Goal: Task Accomplishment & Management: Complete application form

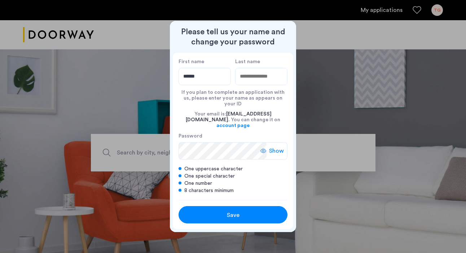
click at [277, 85] on input "Last name" at bounding box center [261, 76] width 52 height 17
click at [224, 83] on input "******" at bounding box center [205, 76] width 52 height 17
type input "******"
click at [257, 81] on input "Last name" at bounding box center [261, 76] width 52 height 17
type input "*"
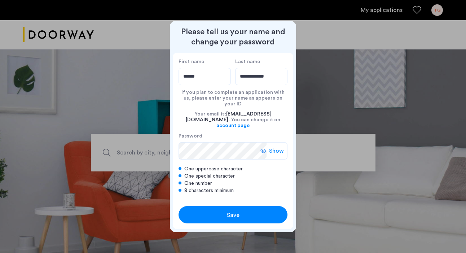
type input "**********"
click at [279, 142] on div "Show" at bounding box center [273, 150] width 27 height 17
click at [242, 211] on div "Save" at bounding box center [232, 215] width 69 height 9
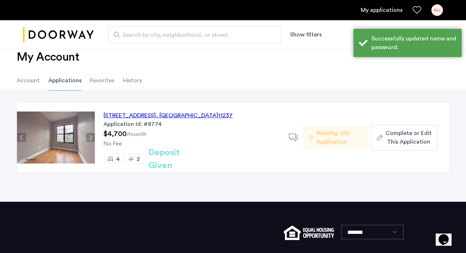
scroll to position [17, 0]
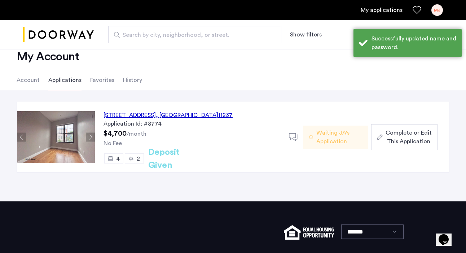
click at [412, 136] on span "Complete or Edit This Application" at bounding box center [409, 136] width 46 height 17
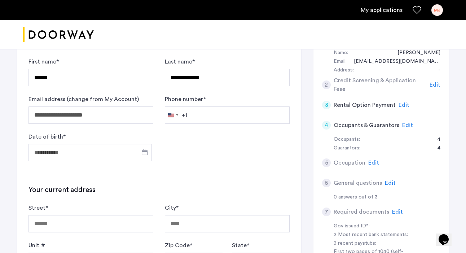
scroll to position [84, 0]
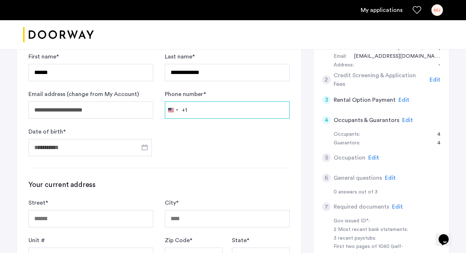
click at [207, 114] on input "Phone number *" at bounding box center [227, 109] width 125 height 17
type input "**********"
click at [143, 147] on span "Open calendar" at bounding box center [144, 147] width 17 height 17
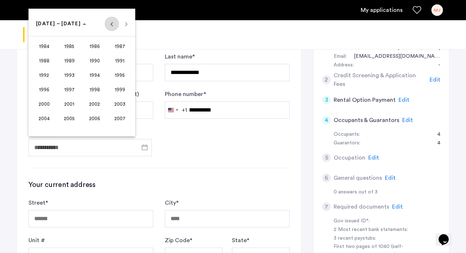
click at [112, 23] on span "Previous 24 years" at bounding box center [112, 24] width 14 height 14
click at [71, 81] on span "1969" at bounding box center [69, 75] width 23 height 13
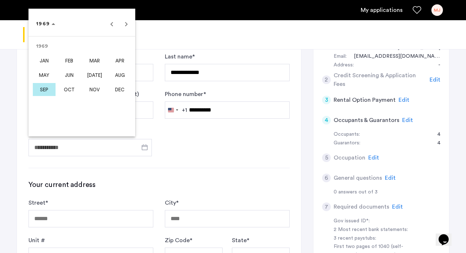
click at [46, 61] on span "JAN" at bounding box center [44, 60] width 23 height 13
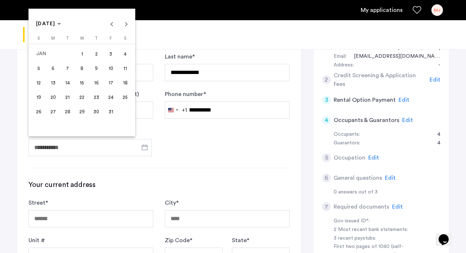
click at [98, 110] on span "30" at bounding box center [96, 111] width 13 height 13
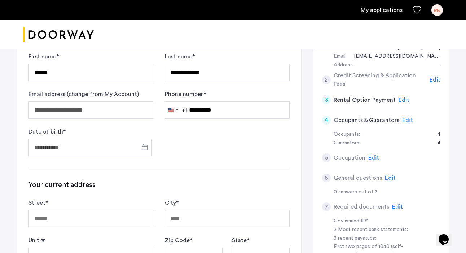
type input "**********"
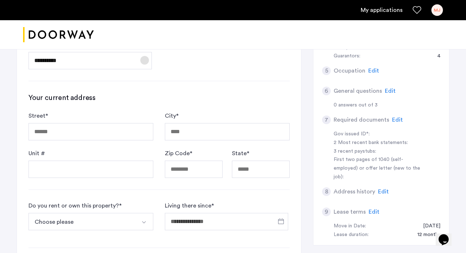
scroll to position [173, 0]
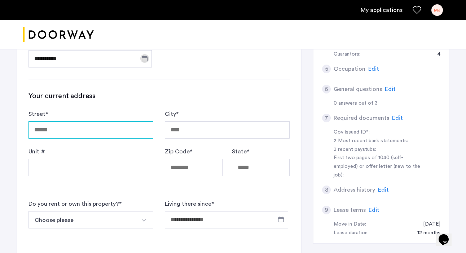
click at [136, 128] on input "Street *" at bounding box center [91, 129] width 125 height 17
type input "**********"
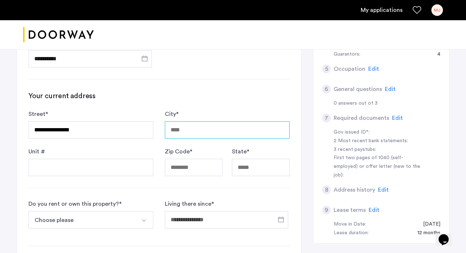
type input "*******"
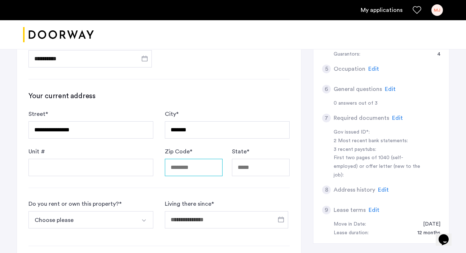
type input "*****"
type input "**"
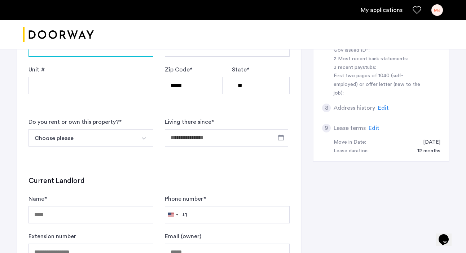
scroll to position [255, 0]
click at [117, 140] on button "Choose please" at bounding box center [83, 137] width 108 height 17
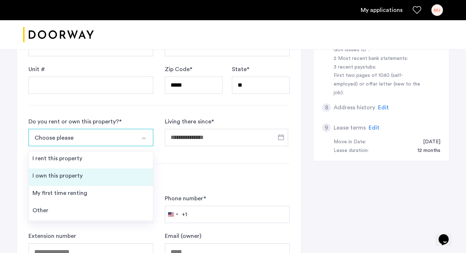
click at [109, 173] on li "I own this property" at bounding box center [91, 176] width 124 height 17
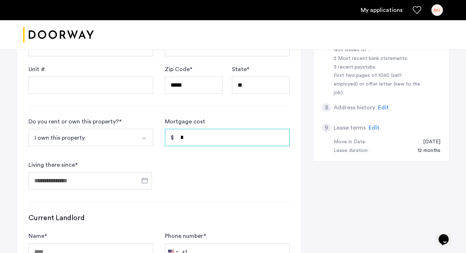
click at [195, 140] on input "*" at bounding box center [227, 137] width 125 height 17
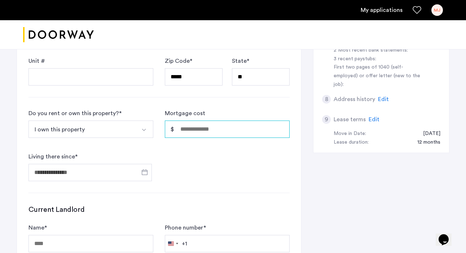
scroll to position [269, 0]
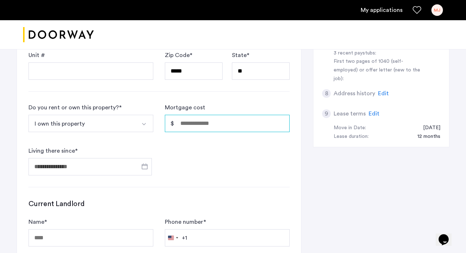
click at [210, 126] on input "Mortgage cost" at bounding box center [227, 123] width 125 height 17
type input "*"
click at [144, 166] on span "Open calendar" at bounding box center [144, 166] width 17 height 17
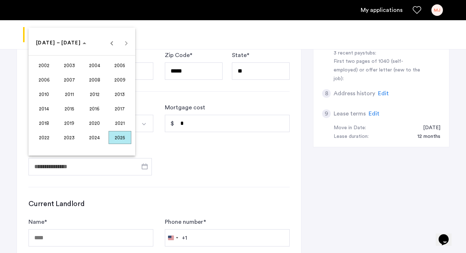
click at [145, 93] on div at bounding box center [233, 126] width 466 height 253
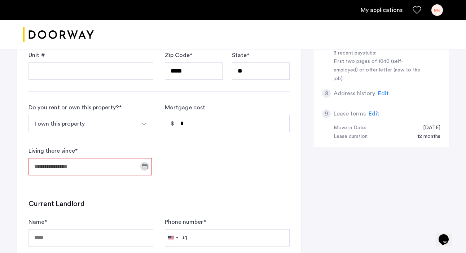
click at [145, 122] on img "Select option" at bounding box center [144, 124] width 6 height 6
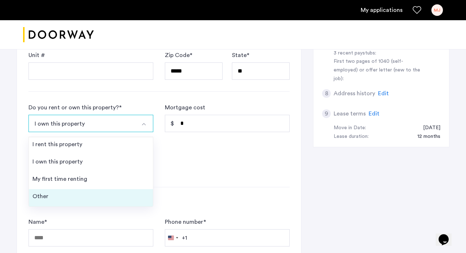
click at [124, 192] on li "Other" at bounding box center [91, 197] width 124 height 17
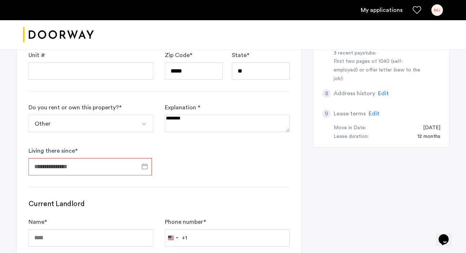
click at [185, 130] on textarea at bounding box center [227, 123] width 125 height 17
type textarea "**********"
click at [142, 167] on span "Open calendar" at bounding box center [144, 166] width 17 height 17
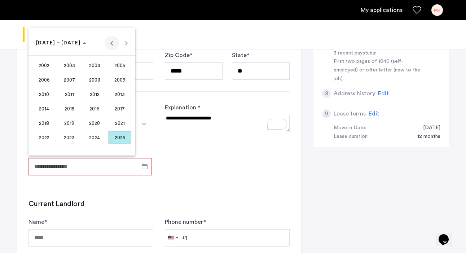
click at [111, 43] on span "Previous 24 years" at bounding box center [112, 43] width 14 height 14
click at [127, 43] on span "Next 24 years" at bounding box center [126, 43] width 14 height 14
click at [50, 63] on span "2002" at bounding box center [44, 65] width 23 height 13
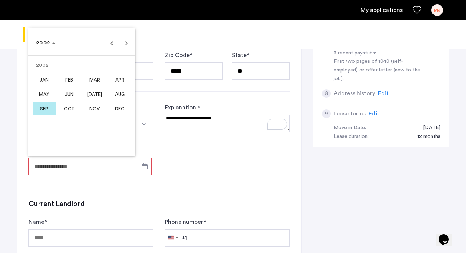
click at [46, 108] on span "SEP" at bounding box center [44, 108] width 23 height 13
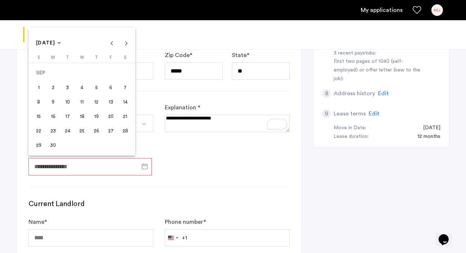
click at [39, 87] on span "1" at bounding box center [38, 87] width 13 height 13
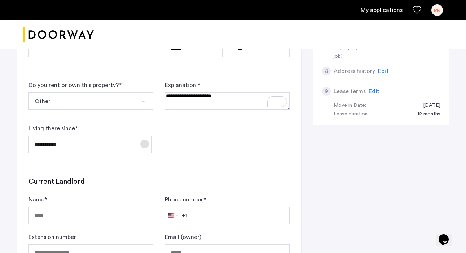
scroll to position [296, 0]
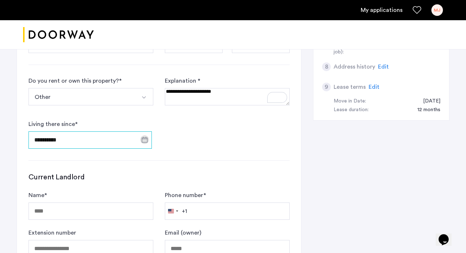
click at [85, 134] on input "**********" at bounding box center [90, 139] width 123 height 17
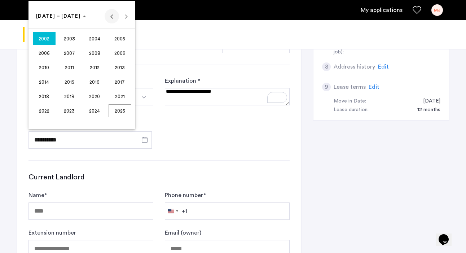
click at [113, 17] on span "Previous 24 years" at bounding box center [112, 16] width 14 height 14
click at [71, 93] on span "1995" at bounding box center [69, 96] width 23 height 13
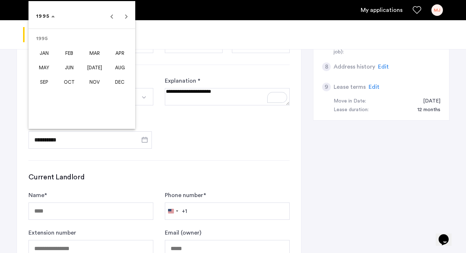
click at [73, 53] on span "FEB" at bounding box center [69, 53] width 23 height 13
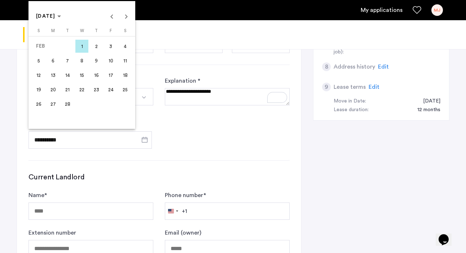
click at [53, 60] on span "6" at bounding box center [53, 60] width 13 height 13
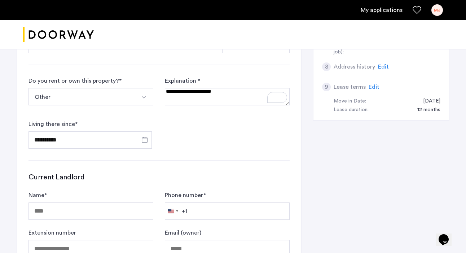
type input "**********"
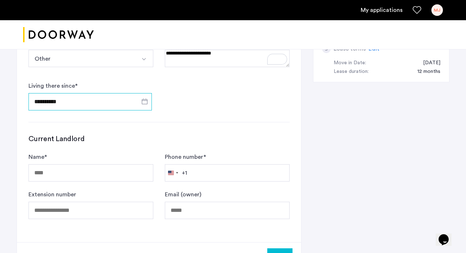
scroll to position [372, 0]
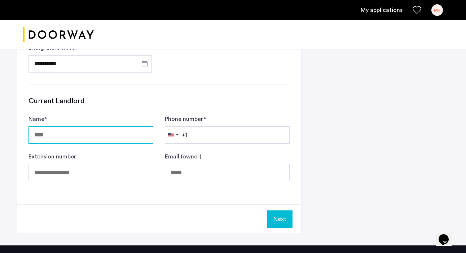
click at [92, 135] on input "Name *" at bounding box center [91, 134] width 125 height 17
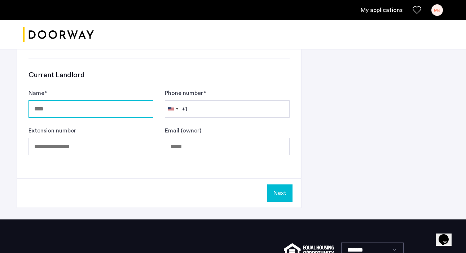
click at [110, 110] on input "Name *" at bounding box center [91, 108] width 125 height 17
click at [127, 89] on div "Name *" at bounding box center [91, 103] width 125 height 29
click at [118, 110] on input "Name *" at bounding box center [91, 108] width 125 height 17
type input "**********"
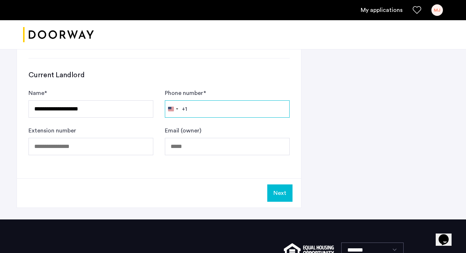
type input "**********"
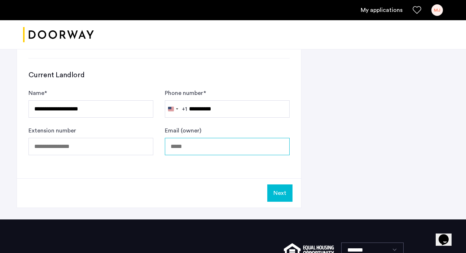
type input "**********"
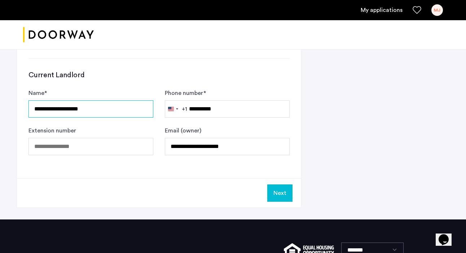
type input "**********"
click at [121, 125] on form "**********" at bounding box center [159, 122] width 261 height 66
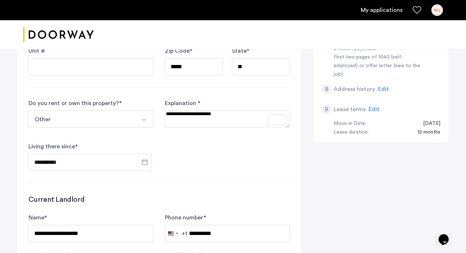
scroll to position [270, 0]
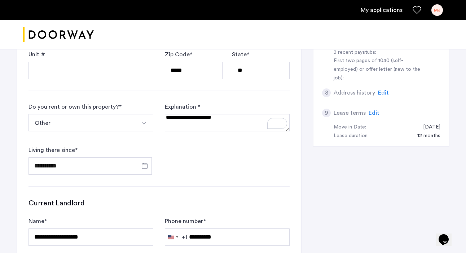
click at [141, 123] on img "Select option" at bounding box center [144, 123] width 6 height 6
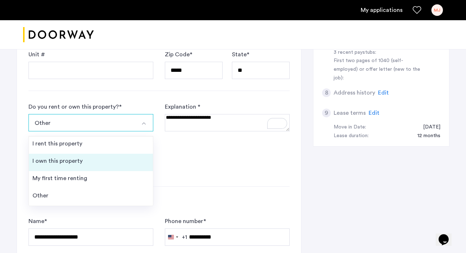
click at [122, 160] on li "I own this property" at bounding box center [91, 162] width 124 height 17
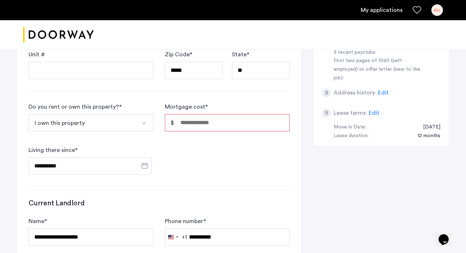
scroll to position [271, 0]
click at [140, 120] on button "Select option" at bounding box center [144, 122] width 17 height 17
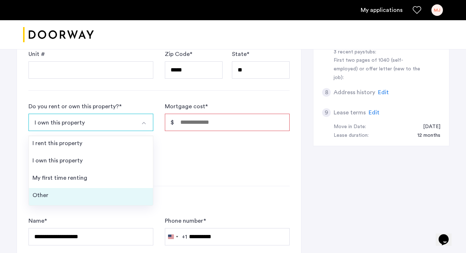
click at [114, 193] on li "Other" at bounding box center [91, 196] width 124 height 17
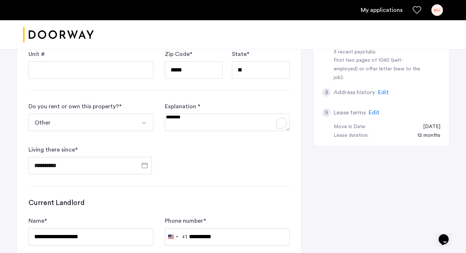
click at [200, 118] on textarea "To enrich screen reader interactions, please activate Accessibility in Grammarl…" at bounding box center [227, 122] width 125 height 17
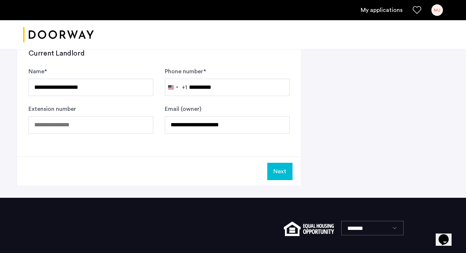
scroll to position [425, 0]
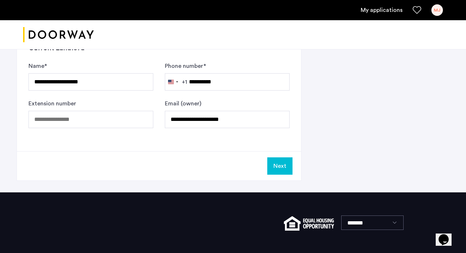
type textarea "**********"
click at [285, 170] on button "Next" at bounding box center [279, 165] width 25 height 17
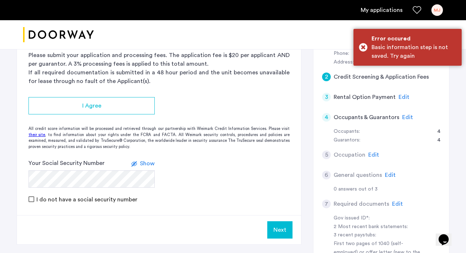
scroll to position [80, 0]
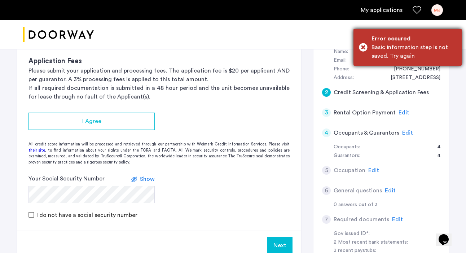
click at [418, 35] on div "Error occured" at bounding box center [414, 38] width 85 height 9
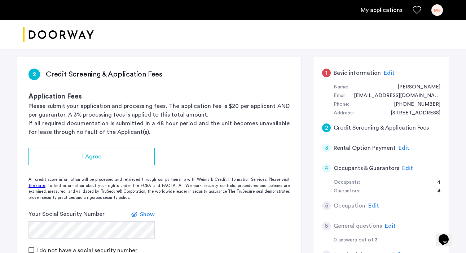
scroll to position [69, 0]
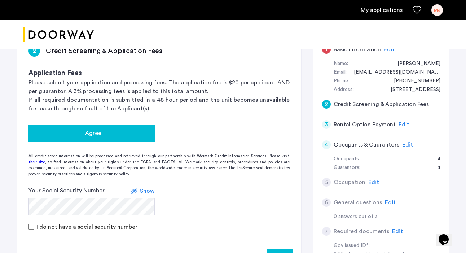
click at [111, 137] on button "I Agree" at bounding box center [92, 132] width 126 height 17
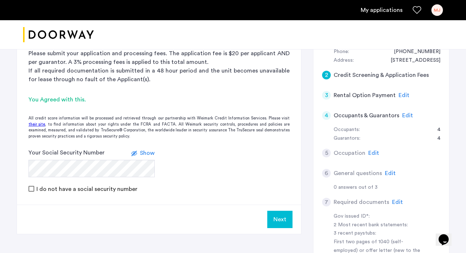
scroll to position [100, 0]
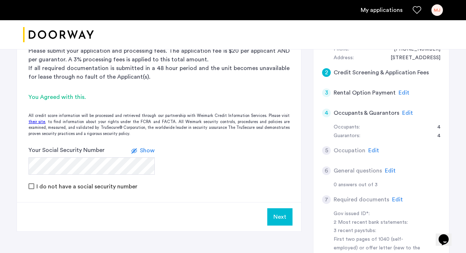
click at [109, 176] on form "Your Social Security Number Show I do not have a social security number" at bounding box center [159, 168] width 284 height 45
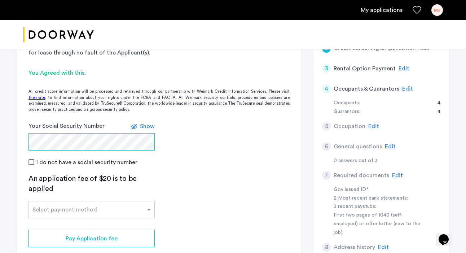
scroll to position [125, 0]
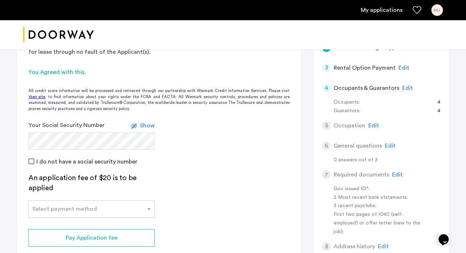
click at [93, 206] on input "text" at bounding box center [84, 207] width 104 height 5
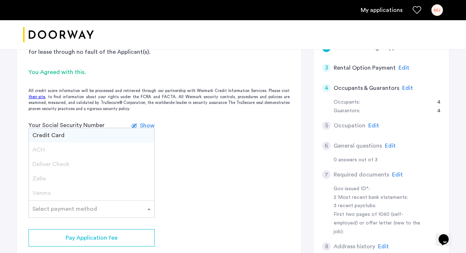
click at [101, 136] on div "Credit Card" at bounding box center [92, 135] width 126 height 14
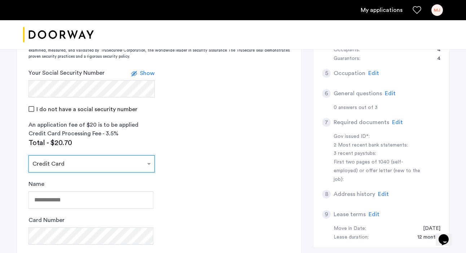
scroll to position [179, 0]
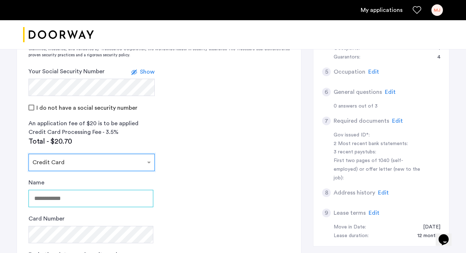
click at [61, 201] on input "Name" at bounding box center [91, 198] width 125 height 17
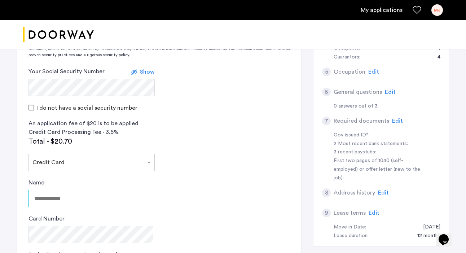
type input "**********"
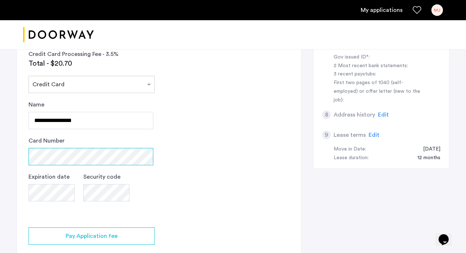
scroll to position [264, 0]
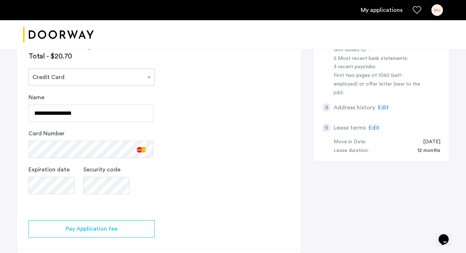
click at [143, 214] on app-credit-screening "2 Credit Screening & Application Fees Application Fees Please submit your appli…" at bounding box center [159, 58] width 284 height 440
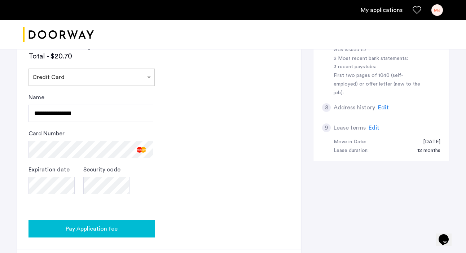
click at [122, 225] on div "Pay Application fee" at bounding box center [91, 228] width 115 height 9
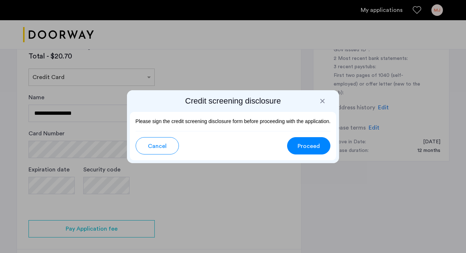
click at [315, 144] on span "Proceed" at bounding box center [309, 146] width 22 height 9
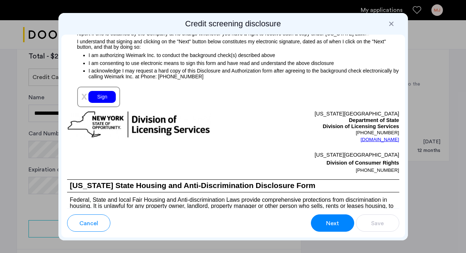
scroll to position [932, 0]
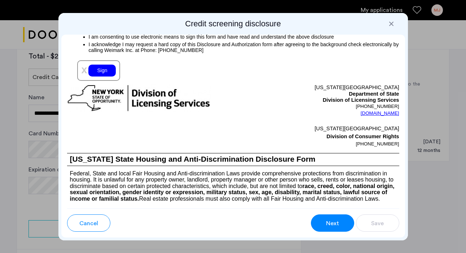
click at [108, 67] on div "Sign" at bounding box center [101, 71] width 27 height 12
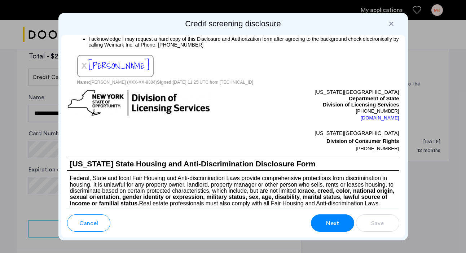
scroll to position [935, 0]
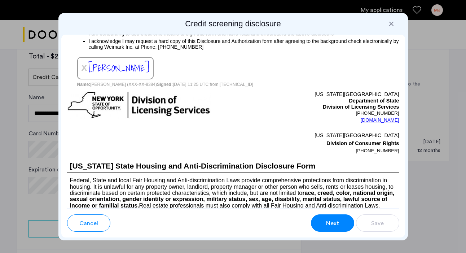
click at [135, 67] on span "[PERSON_NAME]" at bounding box center [118, 68] width 61 height 15
click at [86, 224] on span "Cancel" at bounding box center [88, 223] width 19 height 9
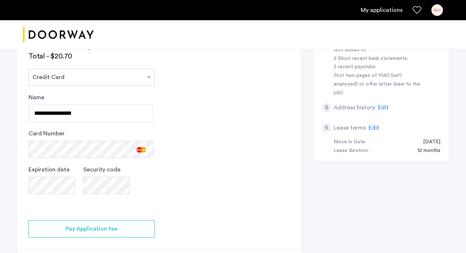
scroll to position [0, 0]
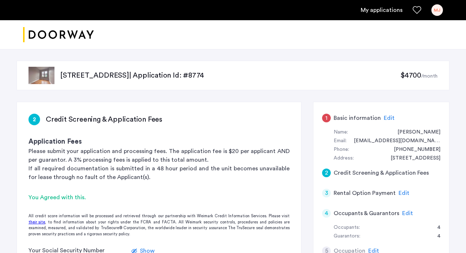
click at [391, 118] on span "Edit" at bounding box center [389, 118] width 11 height 6
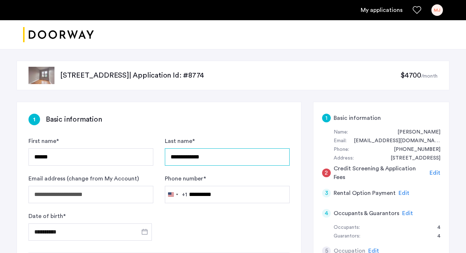
click at [190, 157] on input "**********" at bounding box center [227, 156] width 125 height 17
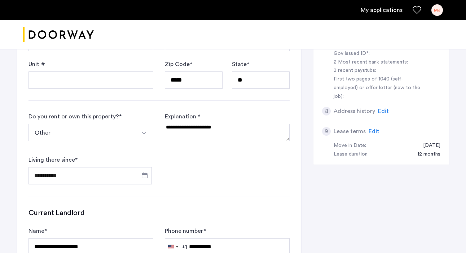
scroll to position [470, 0]
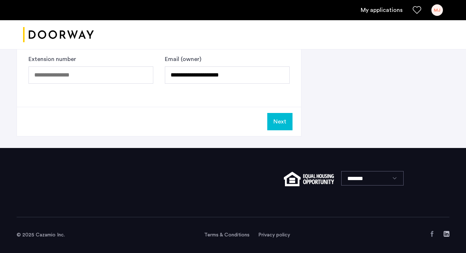
type input "**********"
click at [287, 126] on button "Next" at bounding box center [279, 121] width 25 height 17
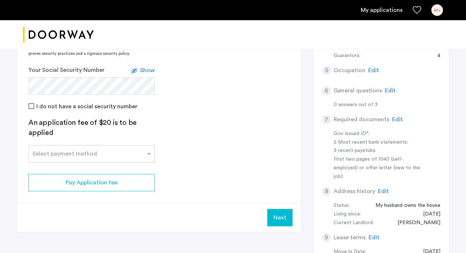
scroll to position [168, 0]
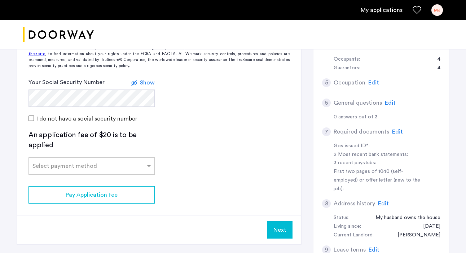
click at [122, 167] on div at bounding box center [92, 163] width 126 height 9
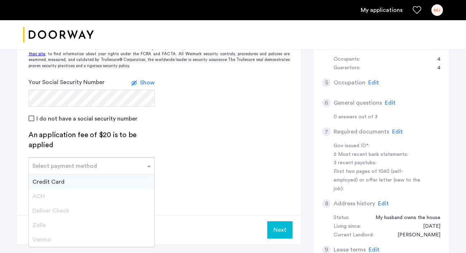
click at [100, 184] on div "Credit Card" at bounding box center [92, 182] width 126 height 14
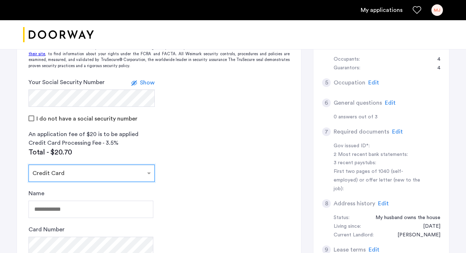
scroll to position [185, 0]
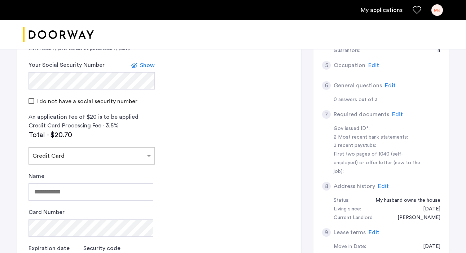
click at [108, 183] on div "Name" at bounding box center [91, 186] width 125 height 29
click at [108, 192] on input "Name" at bounding box center [91, 191] width 125 height 17
type input "**********"
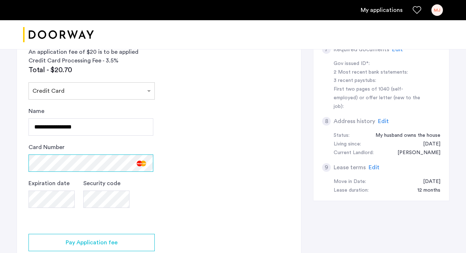
scroll to position [357, 0]
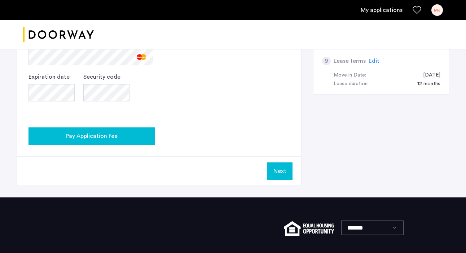
click at [111, 132] on span "Pay Application fee" at bounding box center [92, 136] width 52 height 9
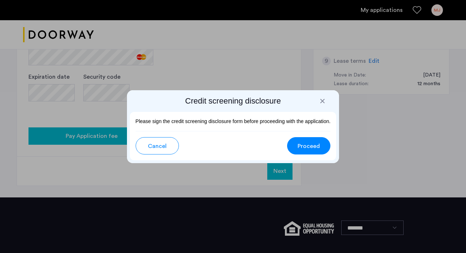
scroll to position [0, 0]
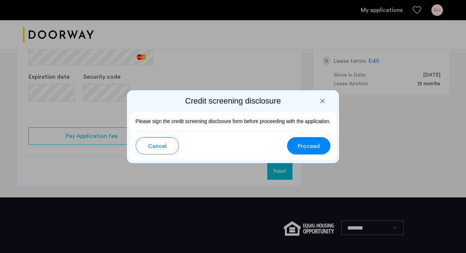
click at [315, 141] on button "Proceed" at bounding box center [308, 145] width 43 height 17
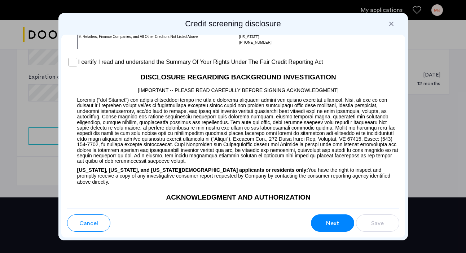
scroll to position [663, 0]
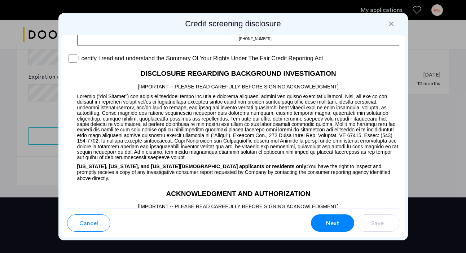
click at [77, 64] on div "I certify I read and understand the Summary Of Your Rights Under The Fair Credi…" at bounding box center [233, 58] width 332 height 11
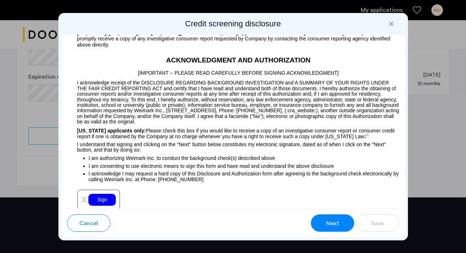
scroll to position [935, 0]
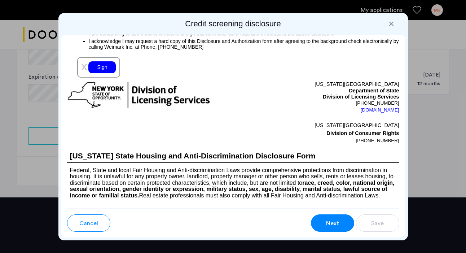
click at [105, 61] on div "Sign" at bounding box center [101, 67] width 27 height 12
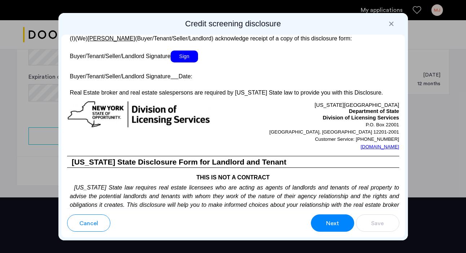
scroll to position [1483, 0]
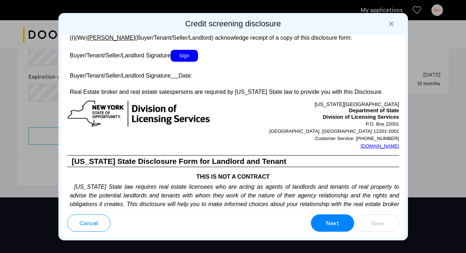
click at [190, 56] on span "Sign" at bounding box center [184, 56] width 27 height 12
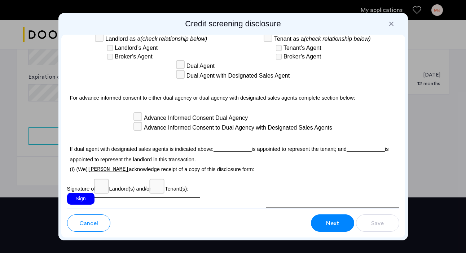
scroll to position [2243, 0]
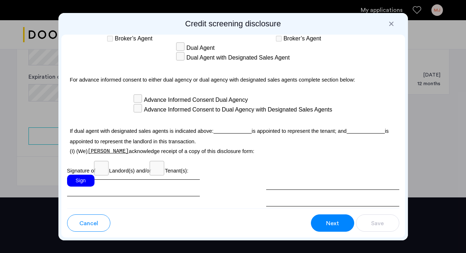
click at [76, 175] on div "Sign" at bounding box center [80, 181] width 27 height 12
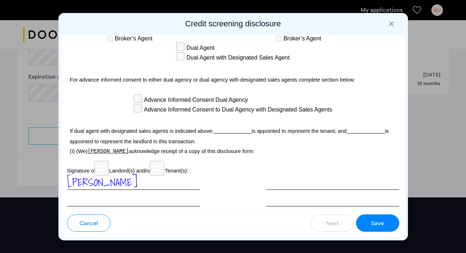
scroll to position [2278, 0]
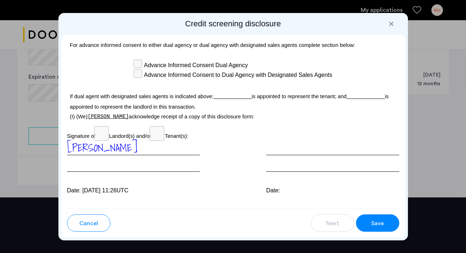
click at [376, 221] on span "Save" at bounding box center [377, 223] width 13 height 9
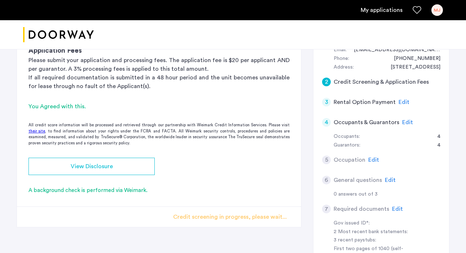
scroll to position [92, 0]
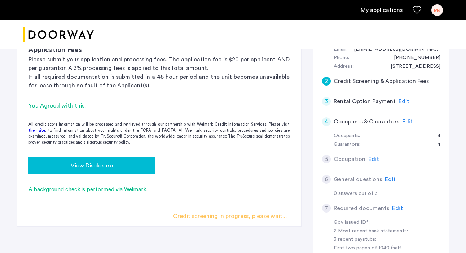
click at [108, 170] on span "View Disclosure" at bounding box center [92, 165] width 42 height 9
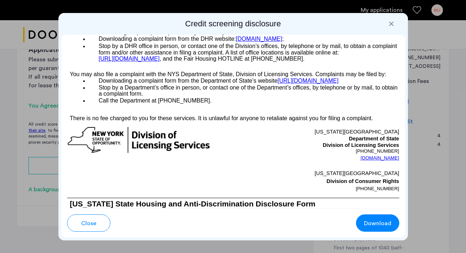
scroll to position [1456, 0]
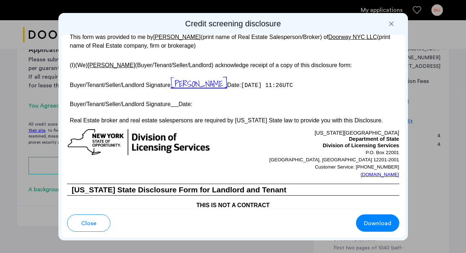
click at [101, 226] on button "Close" at bounding box center [88, 222] width 43 height 17
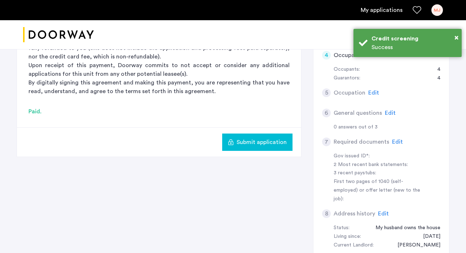
scroll to position [0, 0]
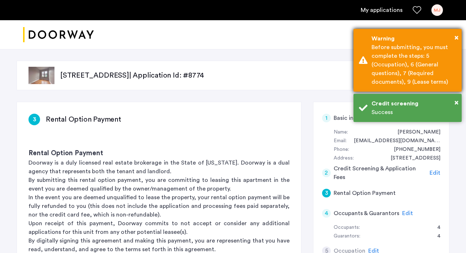
click at [419, 67] on div "Before submitting, you must complete the steps: 5 (Occupation), 6 (General ques…" at bounding box center [414, 64] width 85 height 43
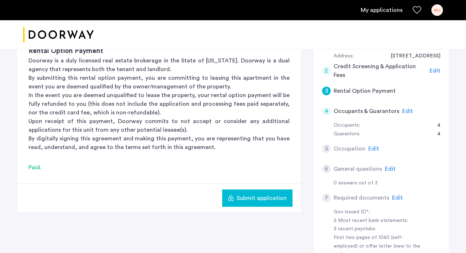
scroll to position [104, 0]
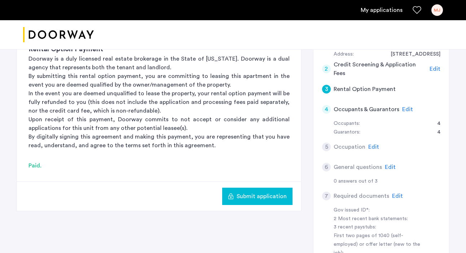
click at [390, 167] on span "Edit" at bounding box center [390, 167] width 11 height 6
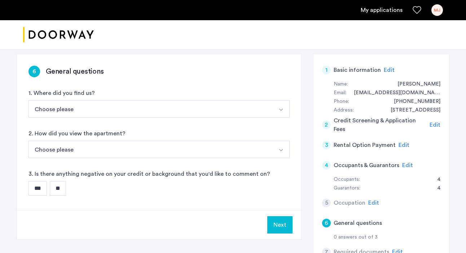
scroll to position [47, 0]
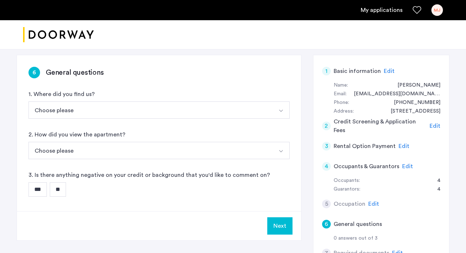
click at [270, 109] on button "Choose please" at bounding box center [151, 109] width 244 height 17
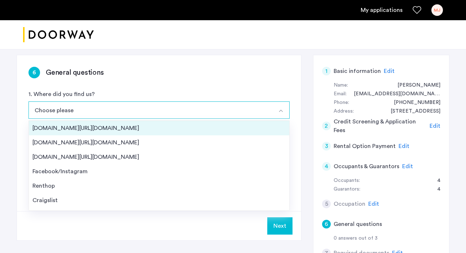
click at [224, 130] on div "[DOMAIN_NAME][URL][DOMAIN_NAME]" at bounding box center [158, 128] width 253 height 9
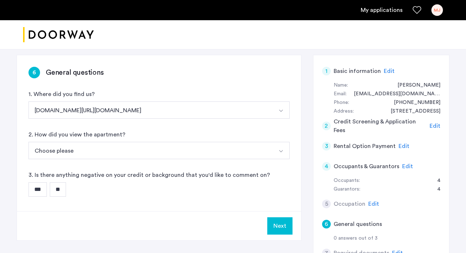
click at [226, 150] on button "Choose please" at bounding box center [151, 150] width 244 height 17
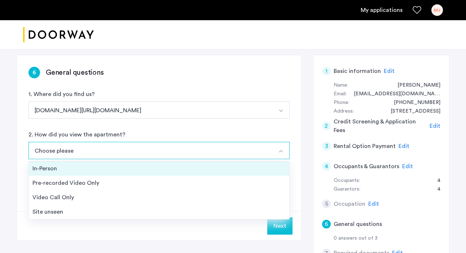
click at [223, 168] on div "In-Person" at bounding box center [158, 168] width 253 height 9
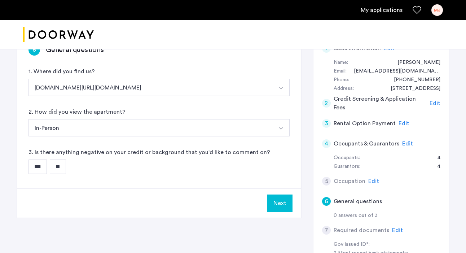
scroll to position [69, 0]
click at [59, 170] on input "**" at bounding box center [58, 167] width 16 height 14
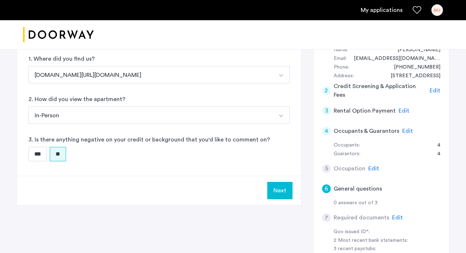
click at [280, 189] on button "Next" at bounding box center [279, 190] width 25 height 17
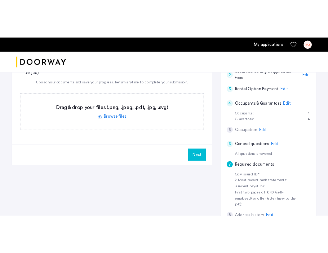
scroll to position [124, 0]
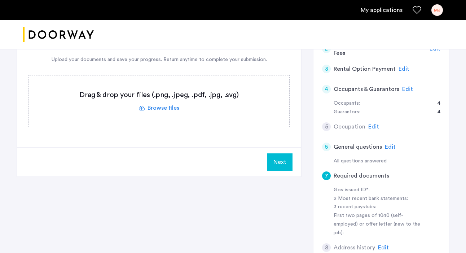
click at [171, 104] on label at bounding box center [159, 100] width 260 height 51
click at [0, 0] on input "file" at bounding box center [0, 0] width 0 height 0
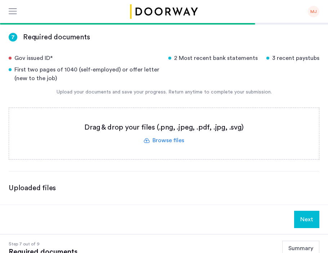
scroll to position [37, 0]
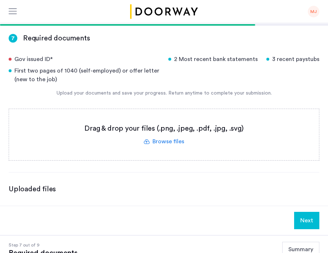
click at [74, 130] on label at bounding box center [164, 134] width 310 height 51
click at [0, 0] on input "file" at bounding box center [0, 0] width 0 height 0
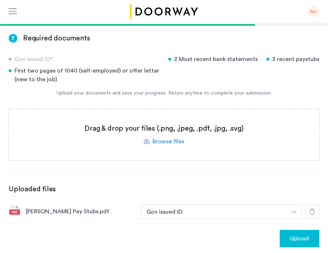
scroll to position [55, 0]
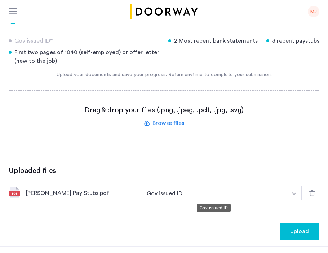
click at [187, 194] on button "Gov issued ID" at bounding box center [214, 193] width 147 height 14
click at [193, 193] on button "Gov issued ID" at bounding box center [214, 193] width 147 height 14
click at [294, 193] on img "button" at bounding box center [294, 193] width 4 height 3
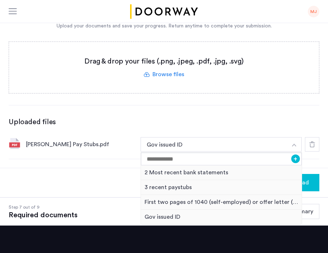
scroll to position [105, 0]
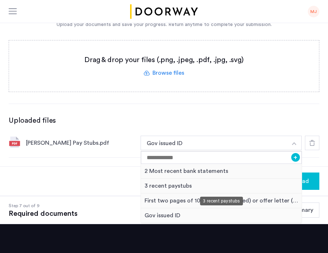
click at [220, 188] on div "3 recent paystubs" at bounding box center [221, 186] width 161 height 15
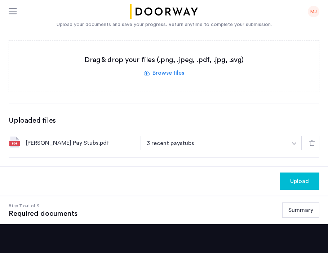
click at [298, 179] on span "Upload" at bounding box center [299, 181] width 19 height 9
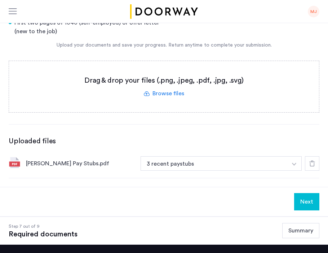
scroll to position [89, 0]
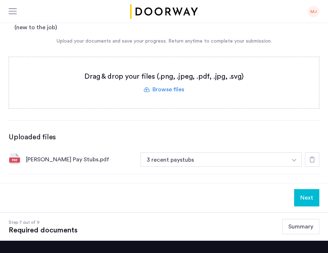
click at [109, 159] on div "[PERSON_NAME] Pay Stubs.pdf" at bounding box center [80, 159] width 109 height 9
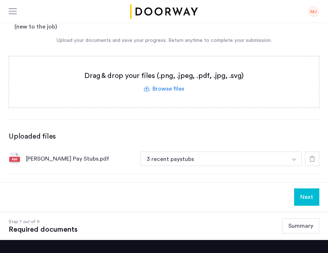
scroll to position [90, 0]
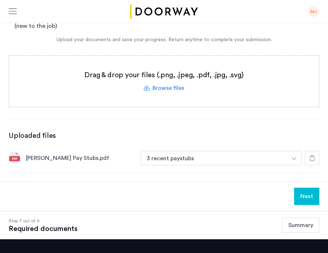
click at [310, 196] on button "Next" at bounding box center [306, 196] width 25 height 17
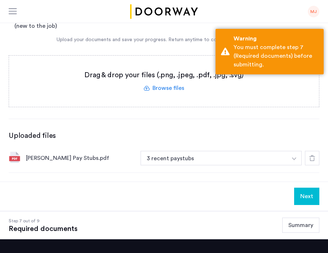
click at [196, 101] on label at bounding box center [164, 81] width 310 height 51
click at [0, 0] on input "file" at bounding box center [0, 0] width 0 height 0
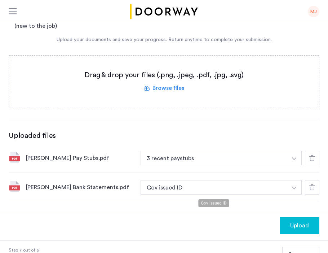
click at [279, 191] on button "Gov issued ID" at bounding box center [214, 187] width 147 height 14
click at [294, 189] on img "button" at bounding box center [294, 188] width 4 height 3
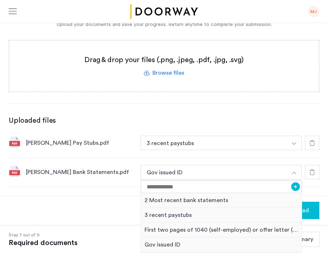
scroll to position [116, 0]
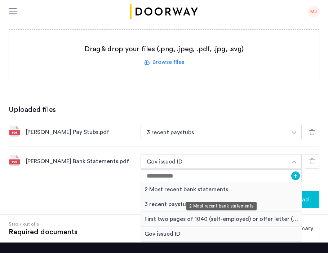
click at [157, 193] on div "2 Most recent bank statements" at bounding box center [221, 189] width 161 height 15
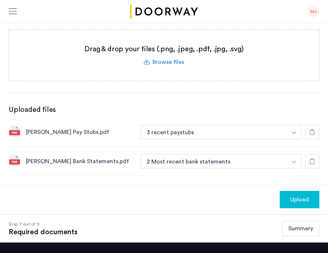
click at [298, 202] on span "Upload" at bounding box center [299, 199] width 19 height 9
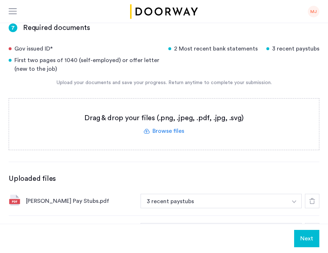
scroll to position [39, 0]
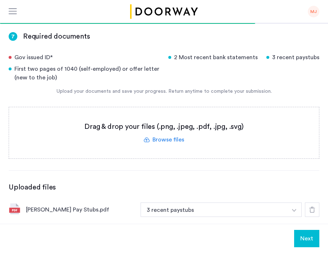
click at [175, 138] on label at bounding box center [164, 132] width 310 height 51
click at [0, 0] on input "file" at bounding box center [0, 0] width 0 height 0
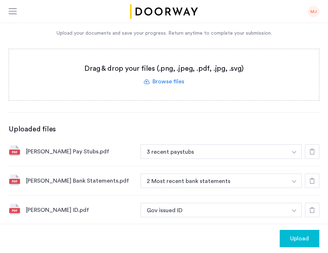
scroll to position [123, 0]
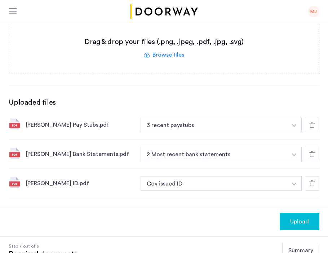
click at [300, 223] on span "Upload" at bounding box center [299, 221] width 19 height 9
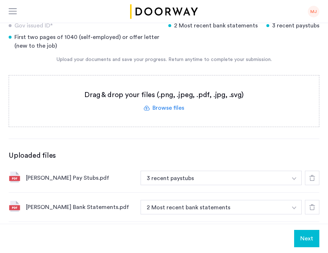
scroll to position [47, 0]
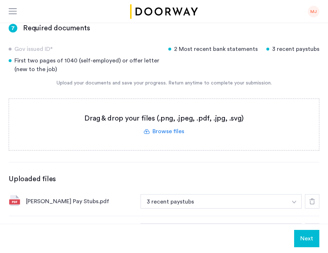
click at [214, 121] on label at bounding box center [164, 124] width 310 height 51
click at [0, 0] on input "file" at bounding box center [0, 0] width 0 height 0
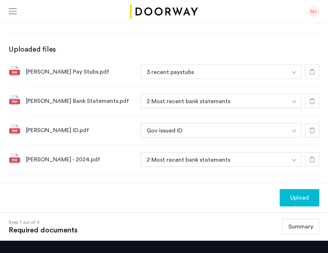
scroll to position [178, 0]
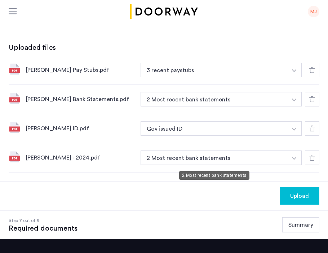
click at [278, 160] on button "2 Most recent bank statements" at bounding box center [214, 157] width 147 height 14
click at [292, 160] on img "button" at bounding box center [294, 158] width 4 height 3
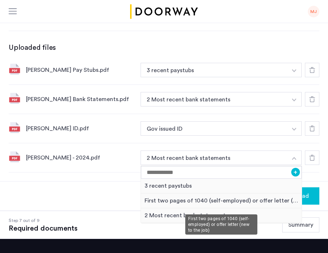
click at [244, 204] on div "First two pages of 1040 (self-employed) or offer letter (new to the job)" at bounding box center [221, 200] width 161 height 15
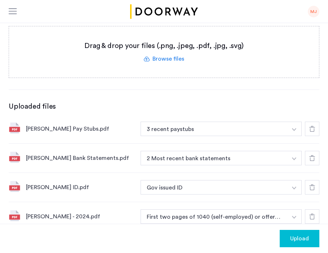
scroll to position [122, 0]
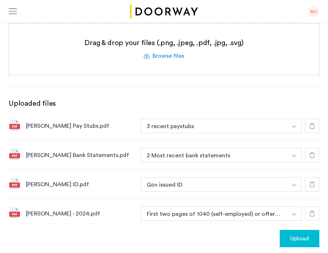
click at [312, 126] on icon at bounding box center [313, 126] width 6 height 6
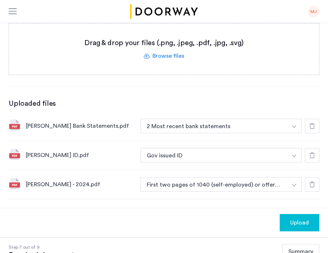
click at [316, 127] on div at bounding box center [312, 126] width 14 height 14
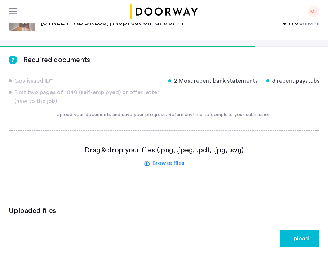
scroll to position [16, 0]
click at [212, 158] on label at bounding box center [164, 155] width 310 height 51
click at [0, 0] on input "file" at bounding box center [0, 0] width 0 height 0
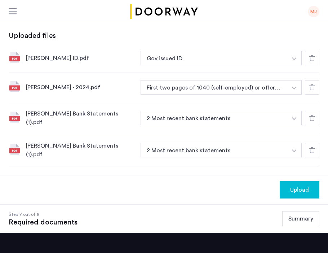
scroll to position [189, 0]
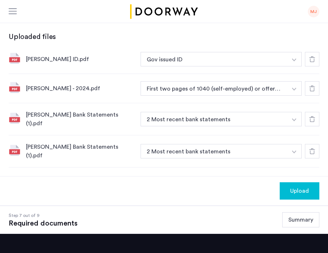
click at [310, 150] on icon at bounding box center [313, 151] width 6 height 6
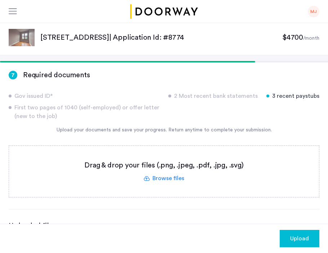
scroll to position [37, 0]
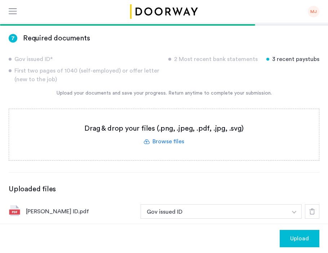
click at [166, 139] on label at bounding box center [164, 134] width 310 height 51
click at [0, 0] on input "file" at bounding box center [0, 0] width 0 height 0
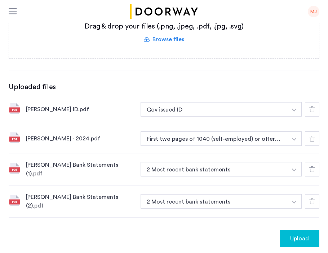
scroll to position [78, 0]
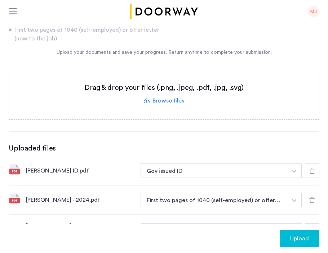
click at [170, 100] on label at bounding box center [164, 93] width 310 height 51
click at [0, 0] on input "file" at bounding box center [0, 0] width 0 height 0
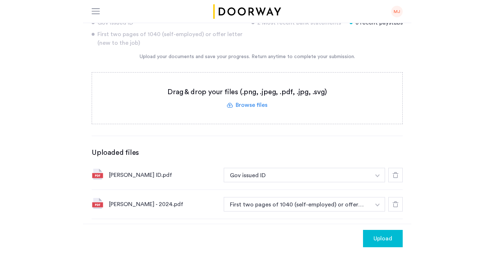
scroll to position [30, 0]
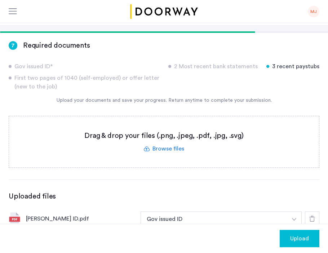
click at [168, 147] on label at bounding box center [164, 141] width 310 height 51
click at [0, 0] on input "file" at bounding box center [0, 0] width 0 height 0
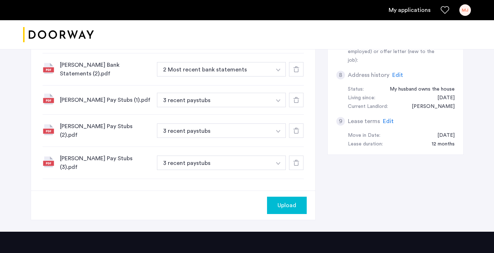
scroll to position [298, 0]
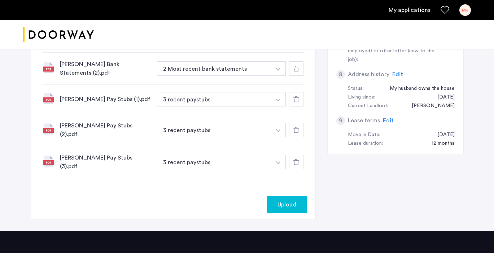
click at [293, 207] on span "Upload" at bounding box center [286, 204] width 19 height 9
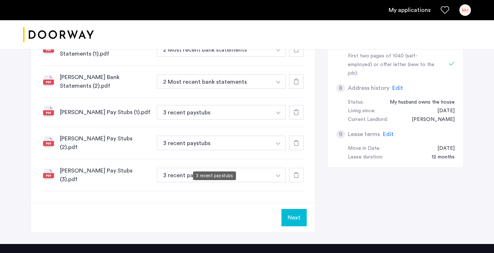
scroll to position [376, 0]
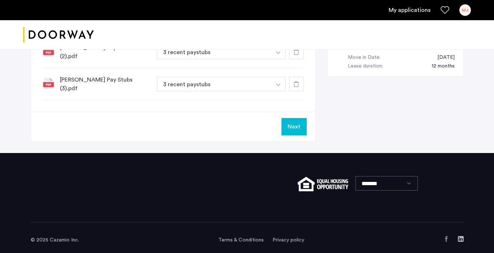
click at [288, 129] on button "Next" at bounding box center [293, 126] width 25 height 17
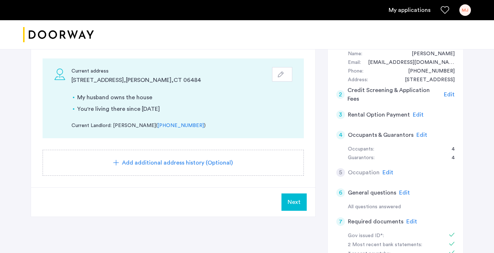
scroll to position [76, 0]
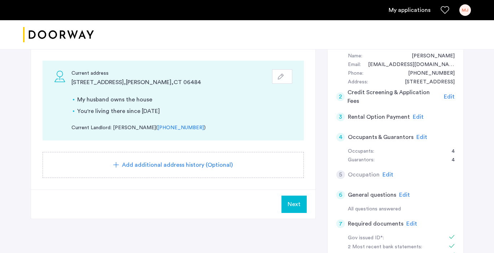
click at [281, 77] on icon "button" at bounding box center [281, 77] width 6 height 6
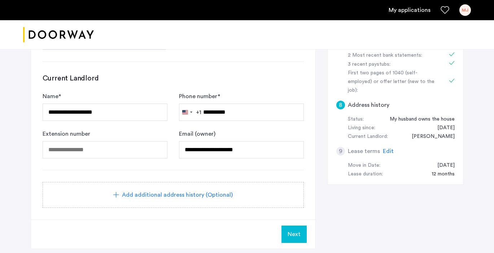
scroll to position [277, 0]
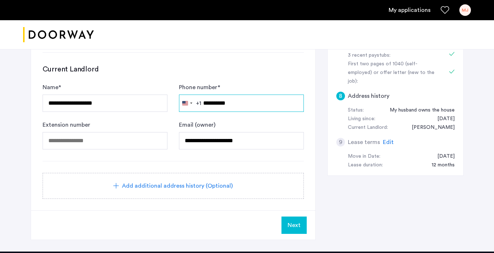
click at [235, 106] on input "**********" at bounding box center [241, 103] width 125 height 17
drag, startPoint x: 240, startPoint y: 106, endPoint x: 214, endPoint y: 105, distance: 25.6
click at [214, 105] on input "**********" at bounding box center [241, 103] width 125 height 17
type input "**********"
click at [252, 68] on h3 "Current Landlord" at bounding box center [173, 69] width 261 height 10
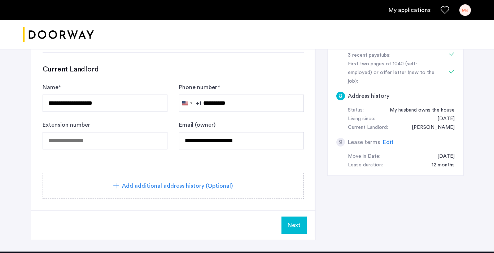
click at [295, 228] on span "Next" at bounding box center [294, 225] width 13 height 9
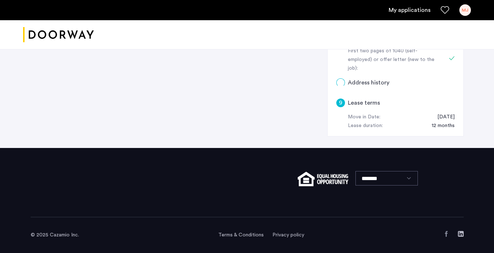
scroll to position [0, 0]
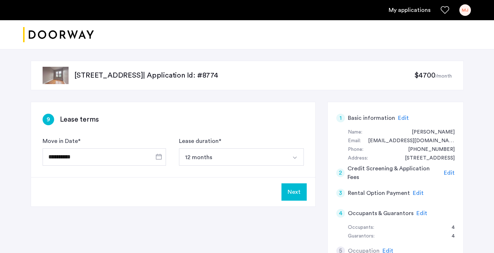
click at [297, 193] on button "Next" at bounding box center [293, 191] width 25 height 17
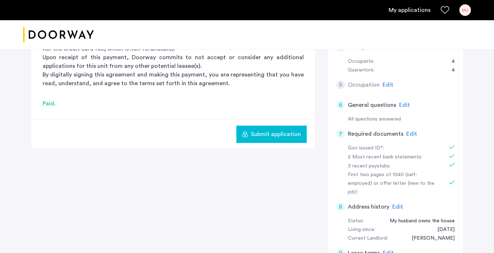
scroll to position [162, 0]
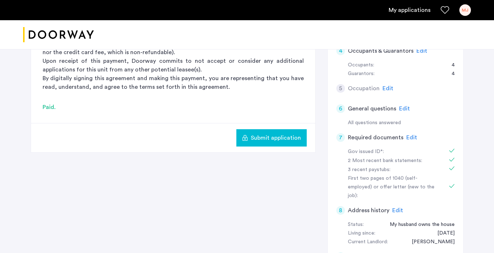
click at [269, 137] on span "Submit application" at bounding box center [276, 137] width 50 height 9
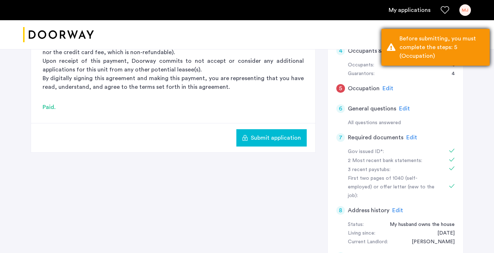
click at [421, 48] on div "Before submitting, you must complete the steps: 5 (Occupation)" at bounding box center [441, 47] width 85 height 26
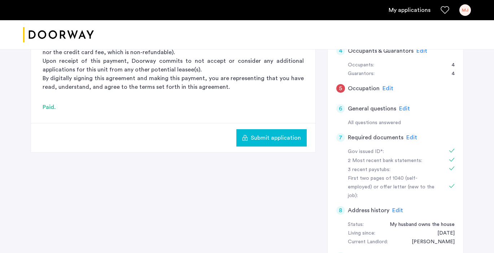
click at [387, 86] on span "Edit" at bounding box center [387, 89] width 11 height 6
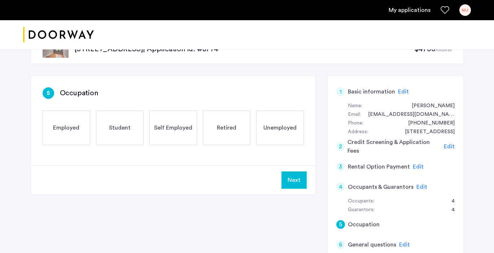
scroll to position [26, 0]
click at [66, 128] on span "Employed" at bounding box center [66, 128] width 26 height 9
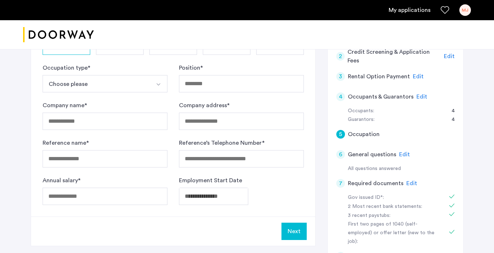
scroll to position [120, 0]
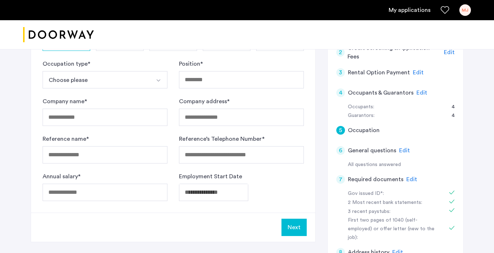
click at [154, 83] on button "Select option" at bounding box center [158, 79] width 17 height 17
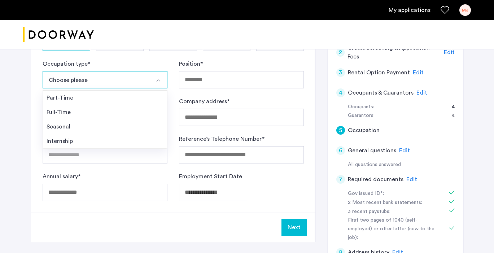
click at [117, 113] on div "Full-Time" at bounding box center [105, 112] width 117 height 9
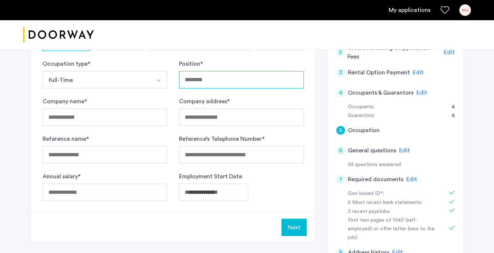
click at [240, 76] on input "Position *" at bounding box center [241, 79] width 125 height 17
type input "*********"
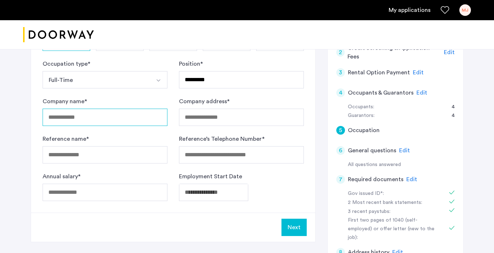
click at [100, 118] on input "Company name *" at bounding box center [105, 117] width 125 height 17
type input "**********"
click at [248, 104] on div "Company address *" at bounding box center [241, 111] width 125 height 29
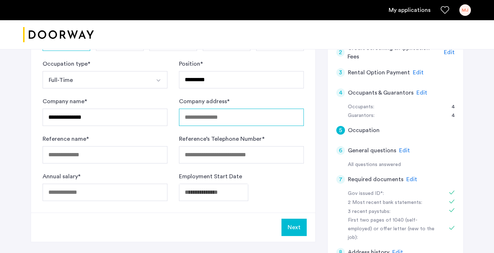
click at [210, 110] on input "Company address *" at bounding box center [241, 117] width 125 height 17
paste input "********"
type input "********"
drag, startPoint x: 221, startPoint y: 123, endPoint x: 181, endPoint y: 119, distance: 39.9
click at [182, 120] on input "********" at bounding box center [241, 117] width 125 height 17
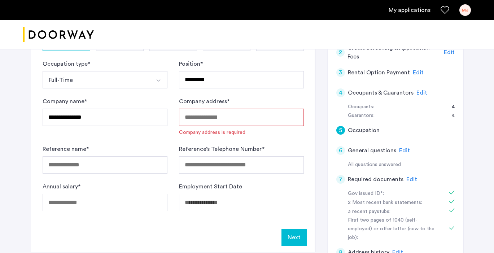
paste input "**********"
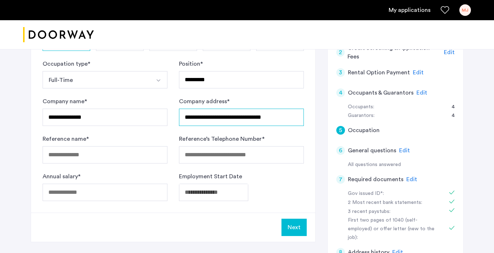
scroll to position [157, 0]
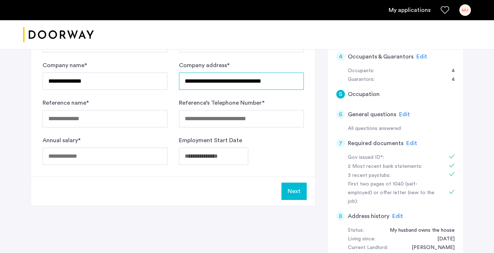
type input "**********"
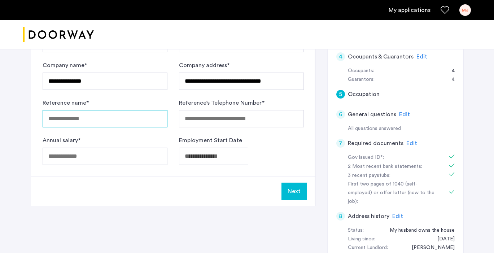
click at [112, 120] on input "Reference name *" at bounding box center [105, 118] width 125 height 17
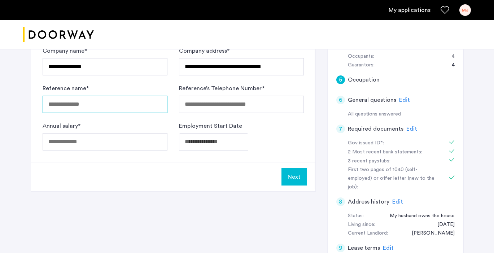
scroll to position [172, 0]
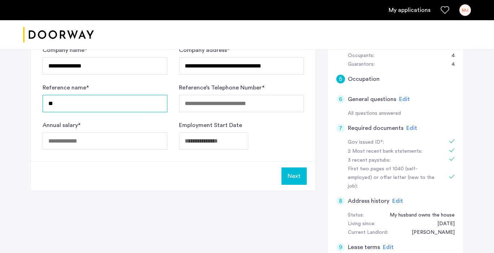
type input "*"
click at [88, 115] on form "**********" at bounding box center [173, 78] width 261 height 141
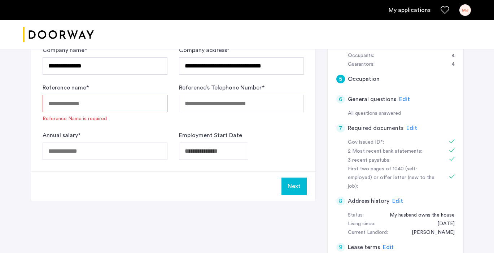
click at [93, 107] on input "Reference name *" at bounding box center [105, 103] width 125 height 17
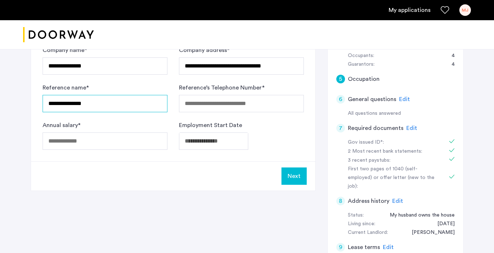
type input "**********"
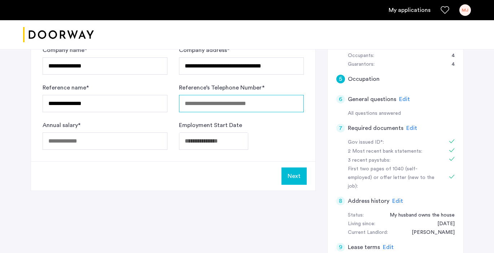
click at [207, 110] on input "Reference’s Telephone Number *" at bounding box center [241, 103] width 125 height 17
type input "**********"
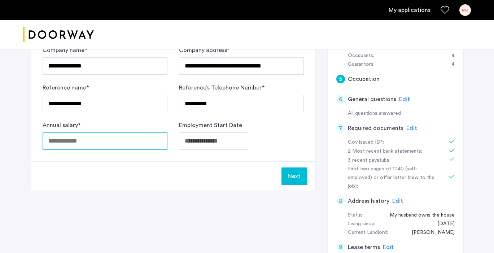
click at [117, 147] on input "Annual salary *" at bounding box center [105, 140] width 125 height 17
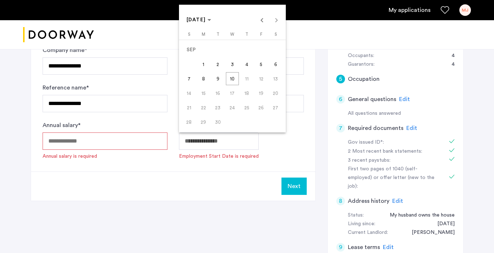
click at [128, 120] on div at bounding box center [247, 126] width 494 height 253
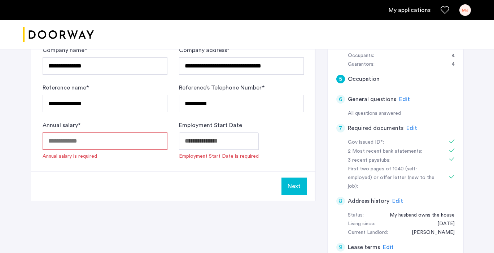
scroll to position [205, 0]
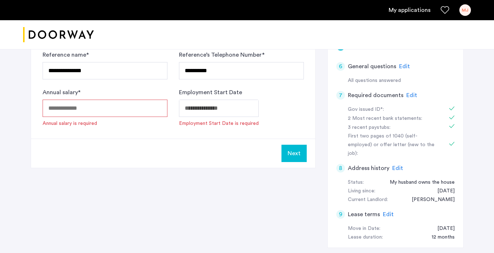
click at [75, 116] on input "Annual salary *" at bounding box center [105, 108] width 125 height 17
paste input "********"
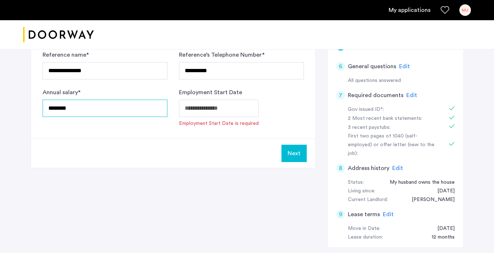
click at [57, 109] on input "********" at bounding box center [105, 108] width 125 height 17
click at [89, 112] on input "********" at bounding box center [105, 108] width 125 height 17
click at [54, 109] on input "********" at bounding box center [105, 108] width 125 height 17
type input "********"
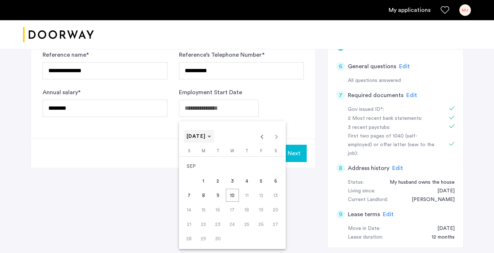
click at [211, 138] on span "[DATE]" at bounding box center [199, 136] width 25 height 6
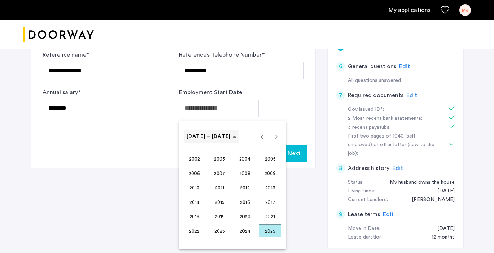
click at [218, 139] on span "[DATE] – [DATE]" at bounding box center [209, 136] width 45 height 5
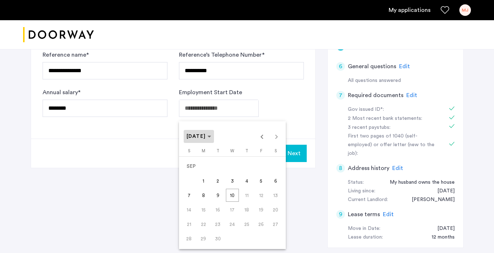
click at [214, 143] on span "Choose month and year" at bounding box center [199, 136] width 31 height 17
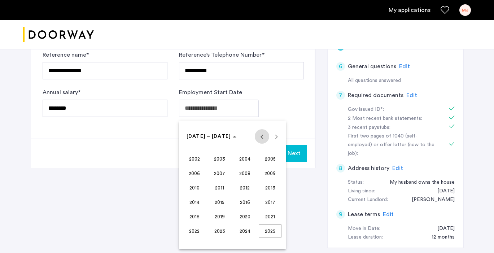
click at [263, 138] on span "Previous 24 years" at bounding box center [262, 136] width 14 height 14
click at [277, 138] on span "Next 24 years" at bounding box center [276, 136] width 14 height 14
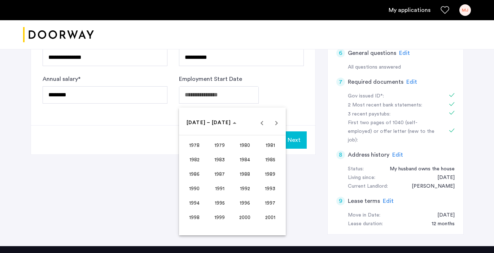
scroll to position [219, 0]
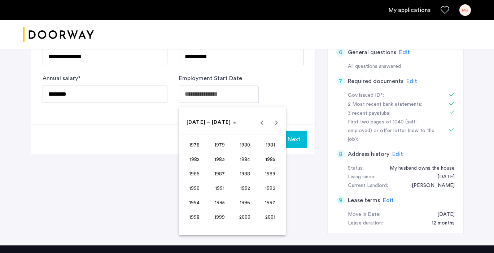
click at [248, 187] on span "1992" at bounding box center [244, 187] width 23 height 13
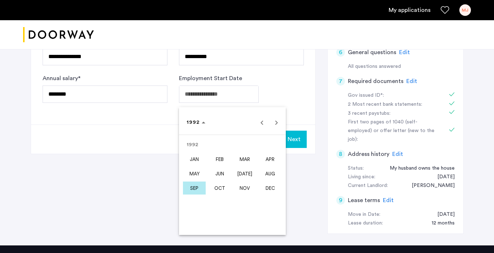
click at [199, 185] on span "SEP" at bounding box center [194, 187] width 23 height 13
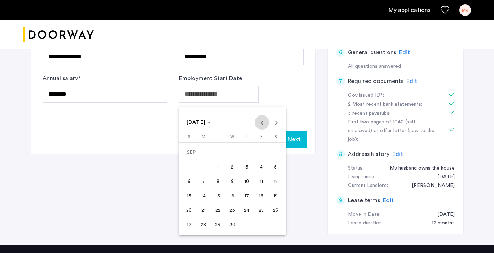
click at [262, 122] on span "Previous month" at bounding box center [262, 122] width 14 height 14
click at [206, 164] on span "3" at bounding box center [203, 166] width 13 height 13
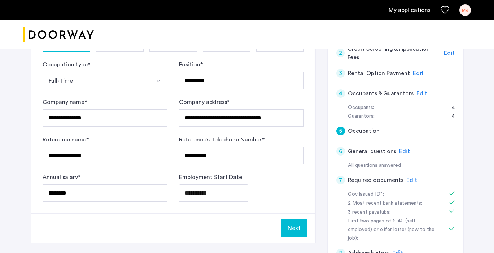
scroll to position [110, 0]
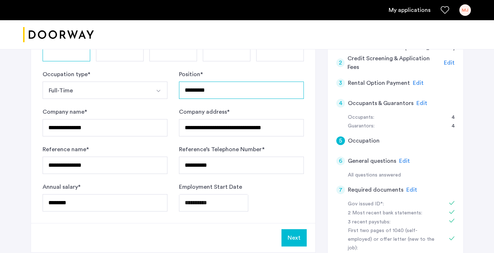
click at [206, 95] on input "*********" at bounding box center [241, 90] width 125 height 17
click at [174, 92] on form "**********" at bounding box center [173, 140] width 261 height 141
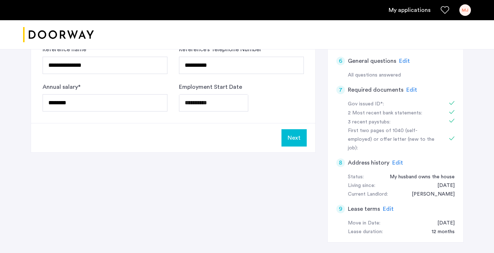
scroll to position [209, 0]
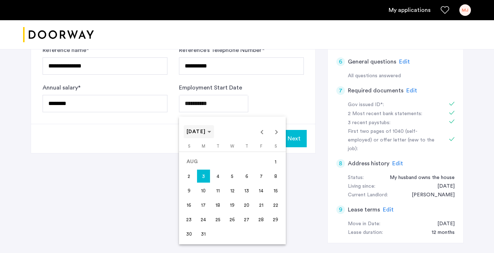
click at [206, 131] on span "[DATE]" at bounding box center [196, 131] width 19 height 5
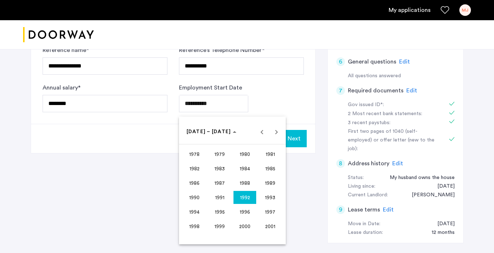
click at [222, 212] on span "1995" at bounding box center [219, 211] width 23 height 13
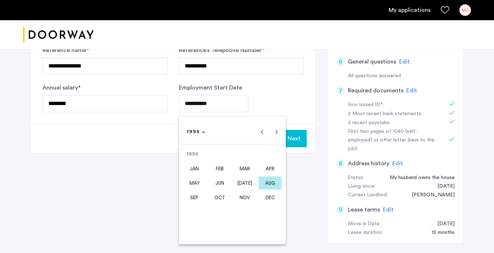
click at [262, 180] on span "AUG" at bounding box center [270, 182] width 23 height 13
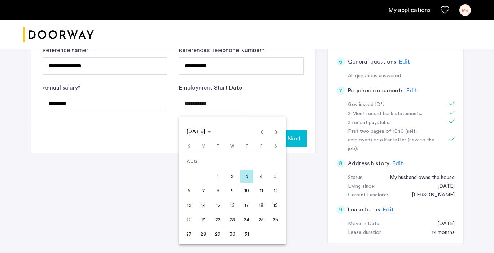
click at [218, 177] on span "1" at bounding box center [217, 176] width 13 height 13
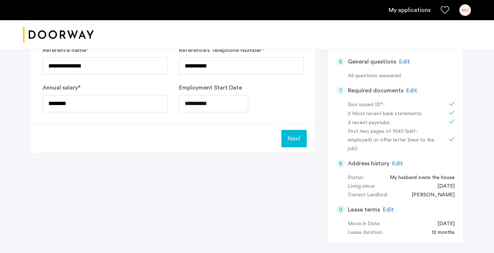
type input "**********"
click at [303, 139] on button "Next" at bounding box center [293, 138] width 25 height 17
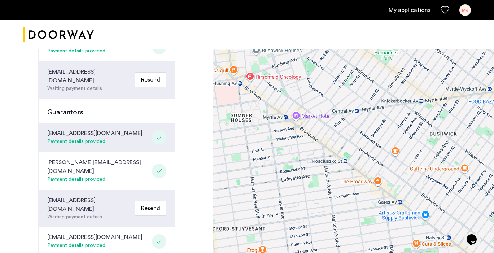
scroll to position [301, 0]
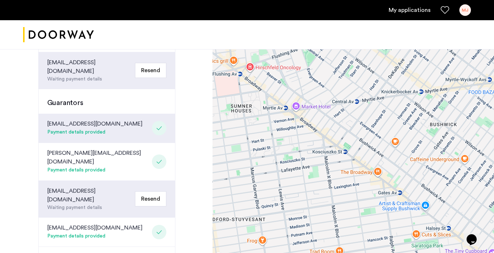
click at [29, 171] on div "Congratulations Thank you for submitting your application. A representative wil…" at bounding box center [106, 44] width 212 height 592
